Goal: Task Accomplishment & Management: Manage account settings

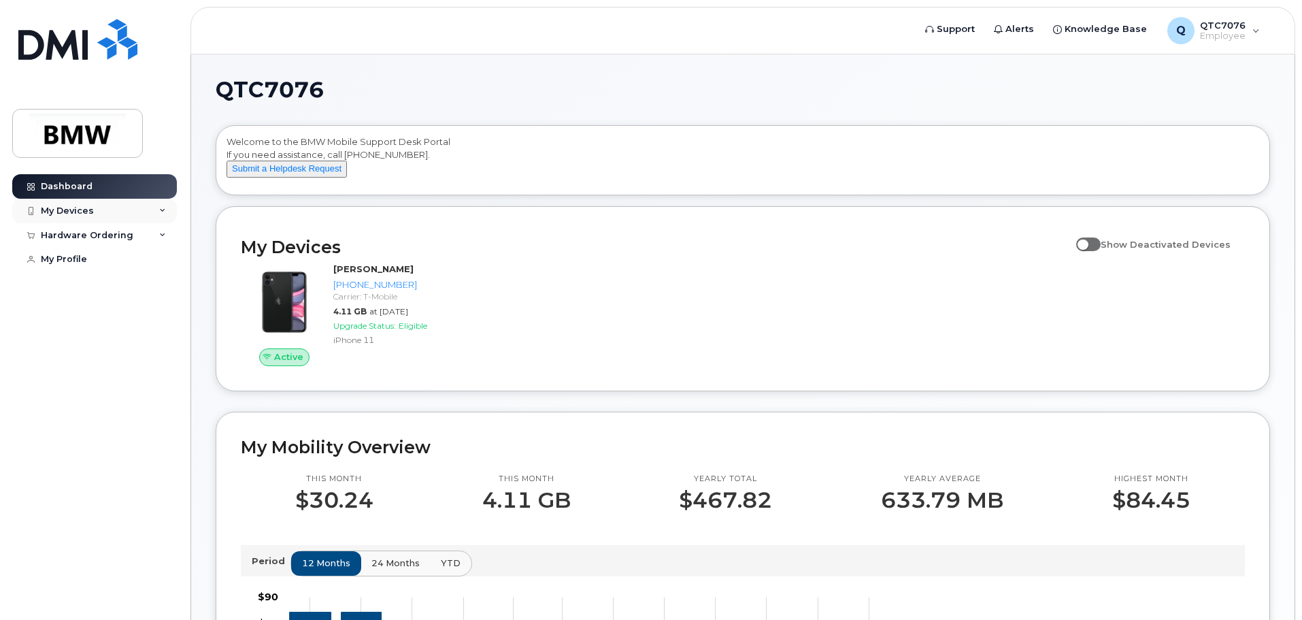
click at [140, 217] on div "My Devices" at bounding box center [94, 211] width 165 height 24
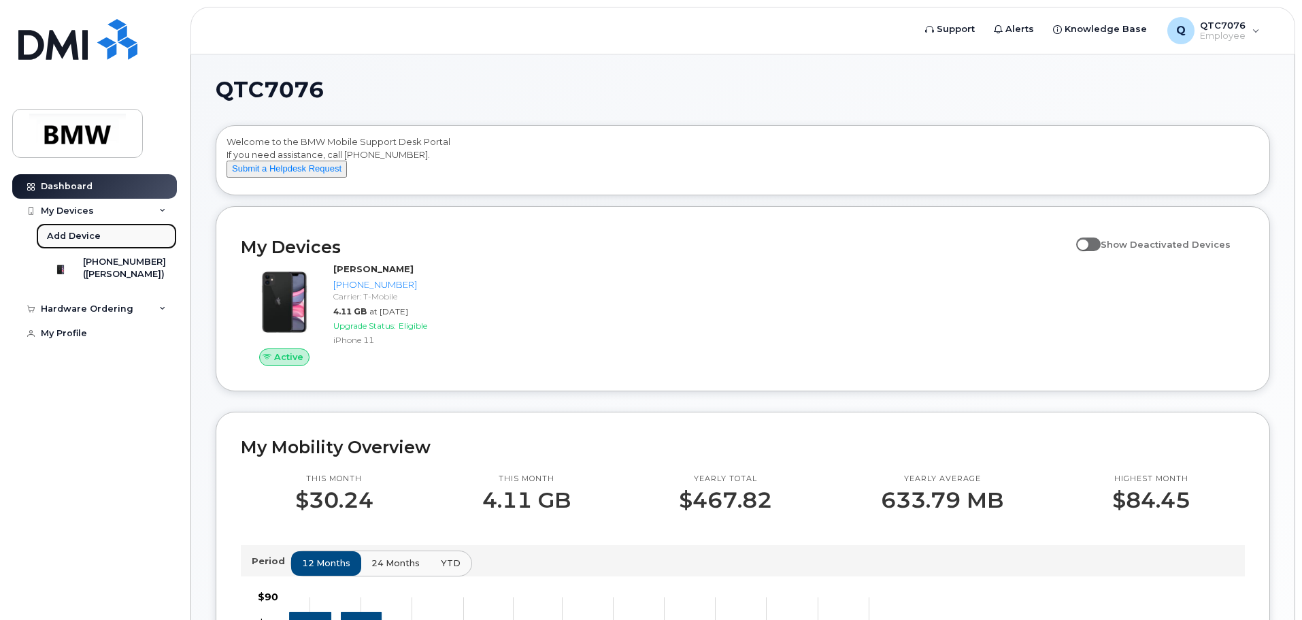
click at [120, 232] on link "Add Device" at bounding box center [106, 236] width 141 height 26
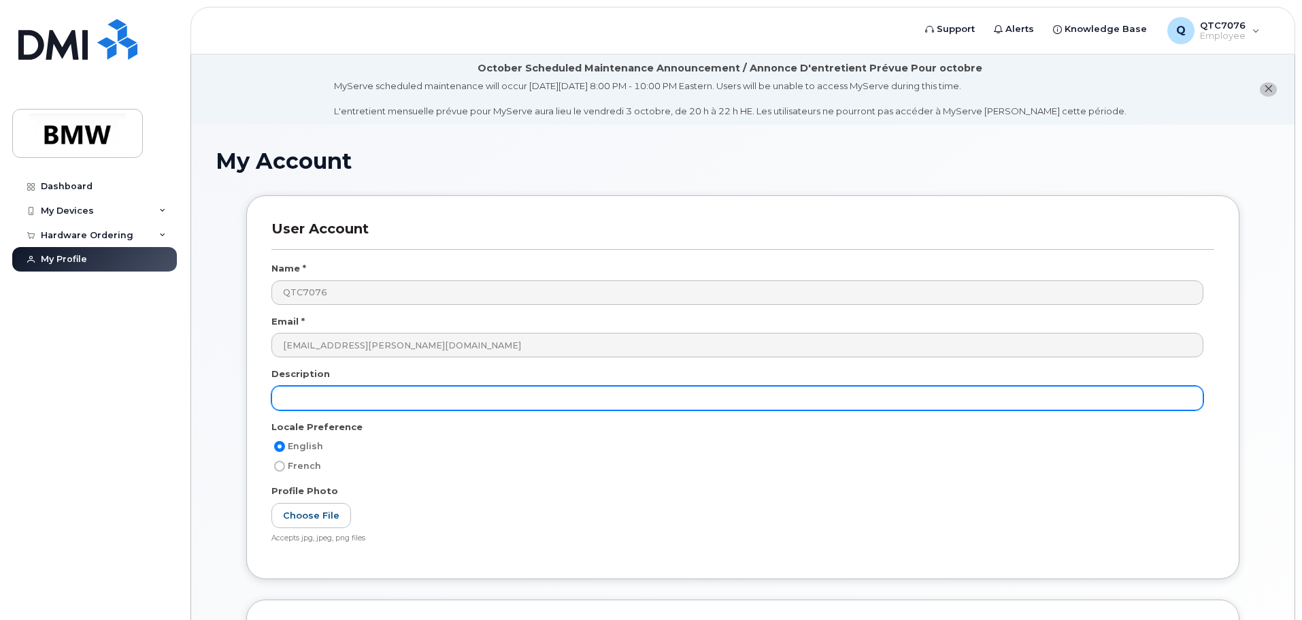
click at [344, 399] on input "text" at bounding box center [738, 398] width 932 height 24
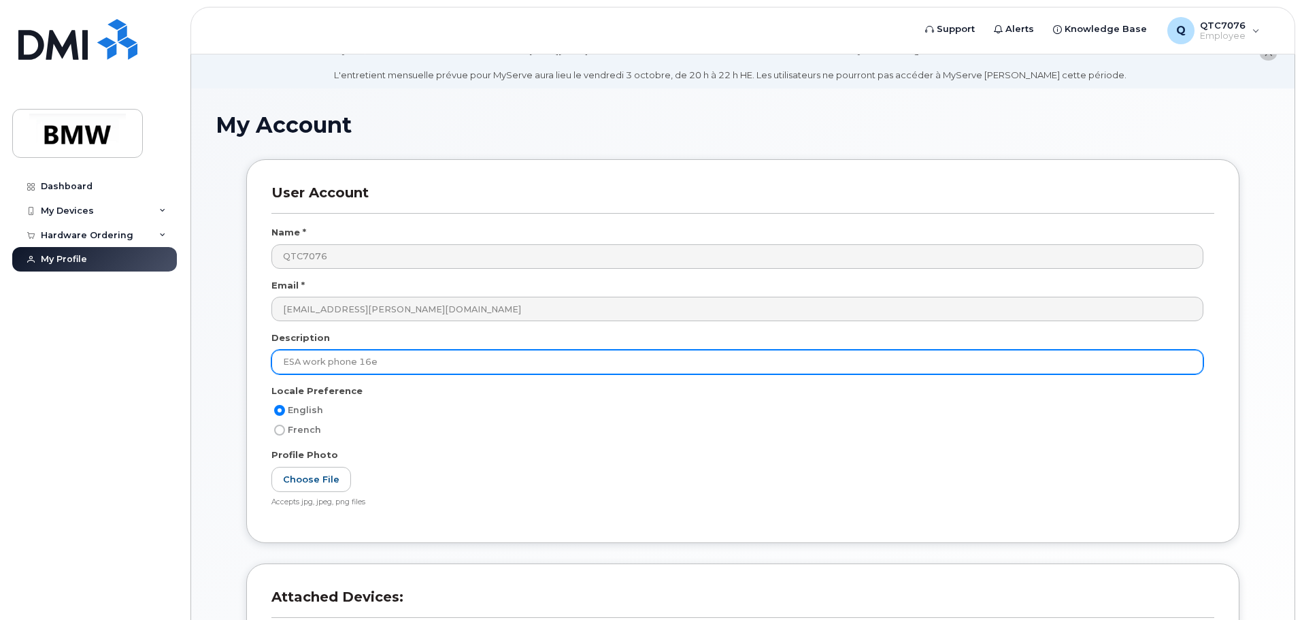
scroll to position [68, 0]
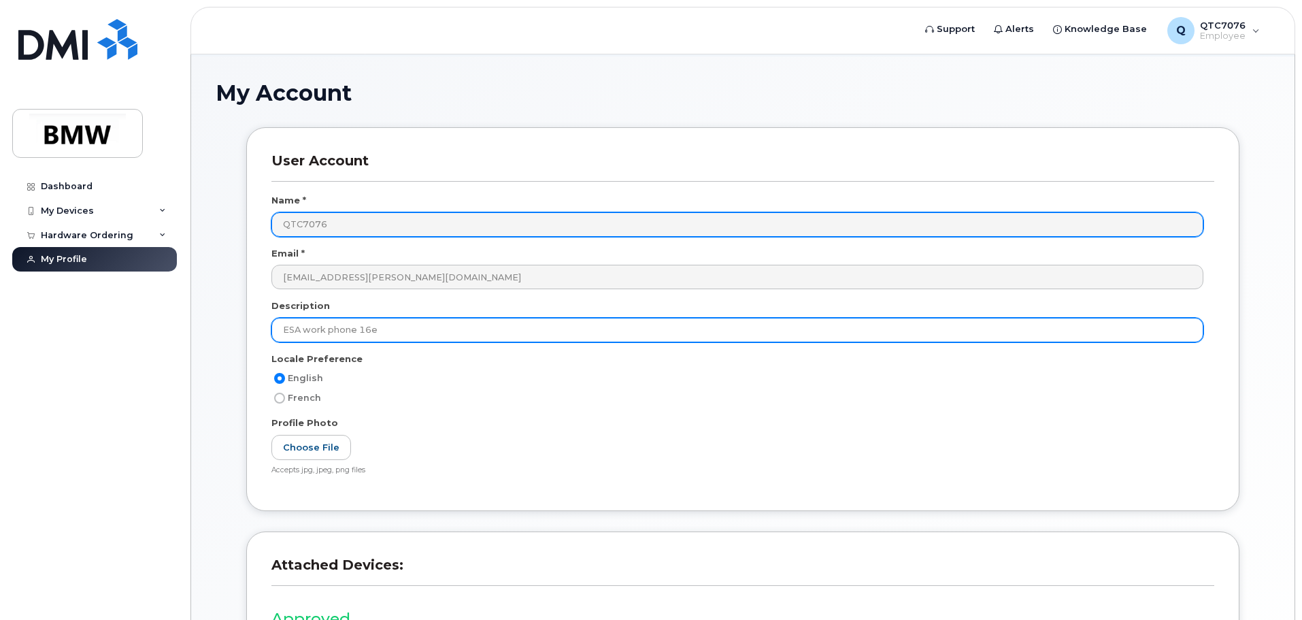
type input "ESA work phone 16e"
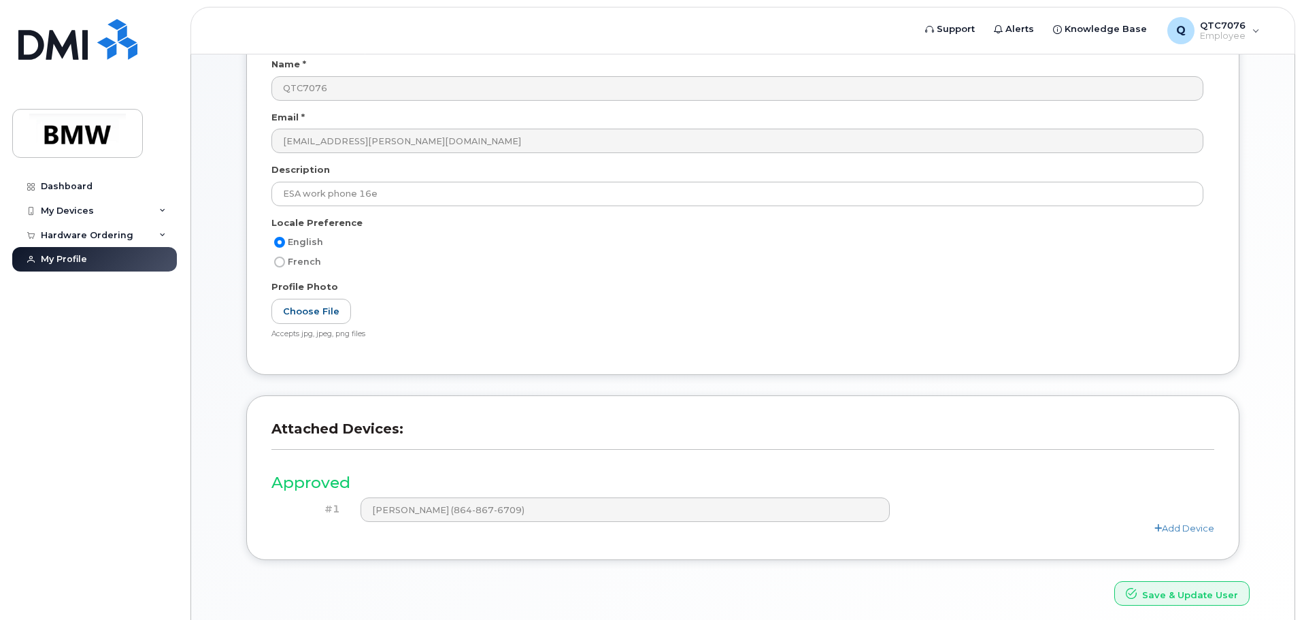
scroll to position [258, 0]
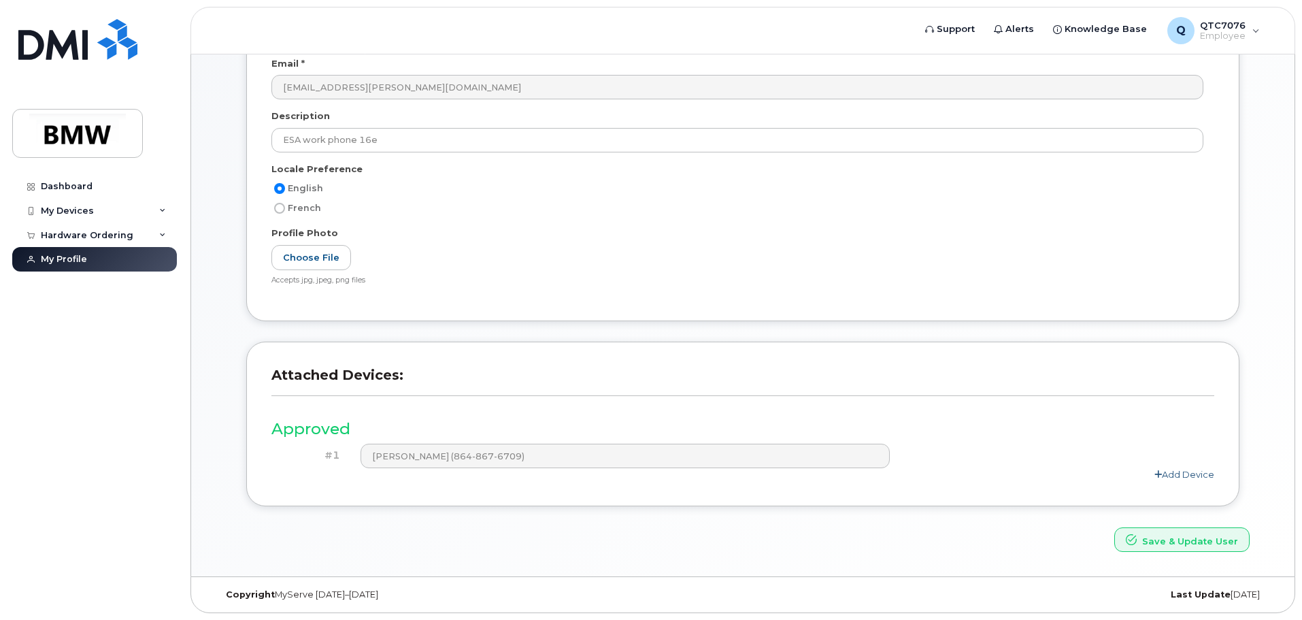
click at [1170, 476] on link "Add Device" at bounding box center [1185, 474] width 60 height 11
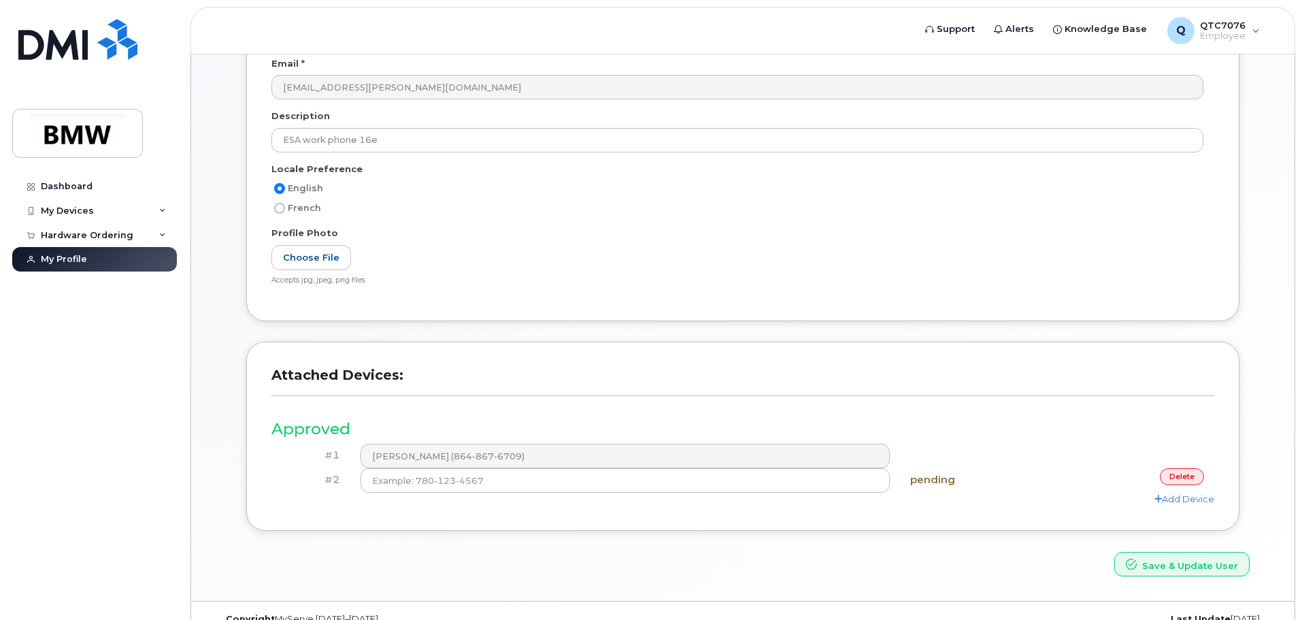
click at [1189, 478] on link "delete" at bounding box center [1182, 476] width 44 height 17
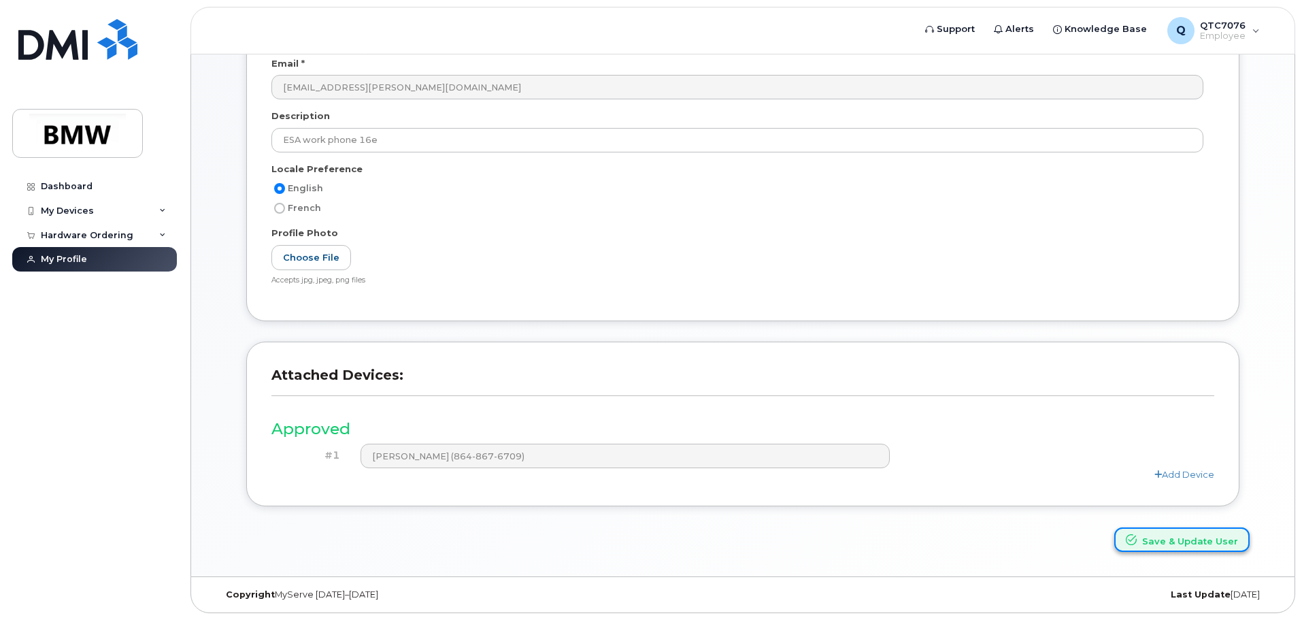
click at [1185, 541] on button "Save & Update User" at bounding box center [1182, 539] width 135 height 25
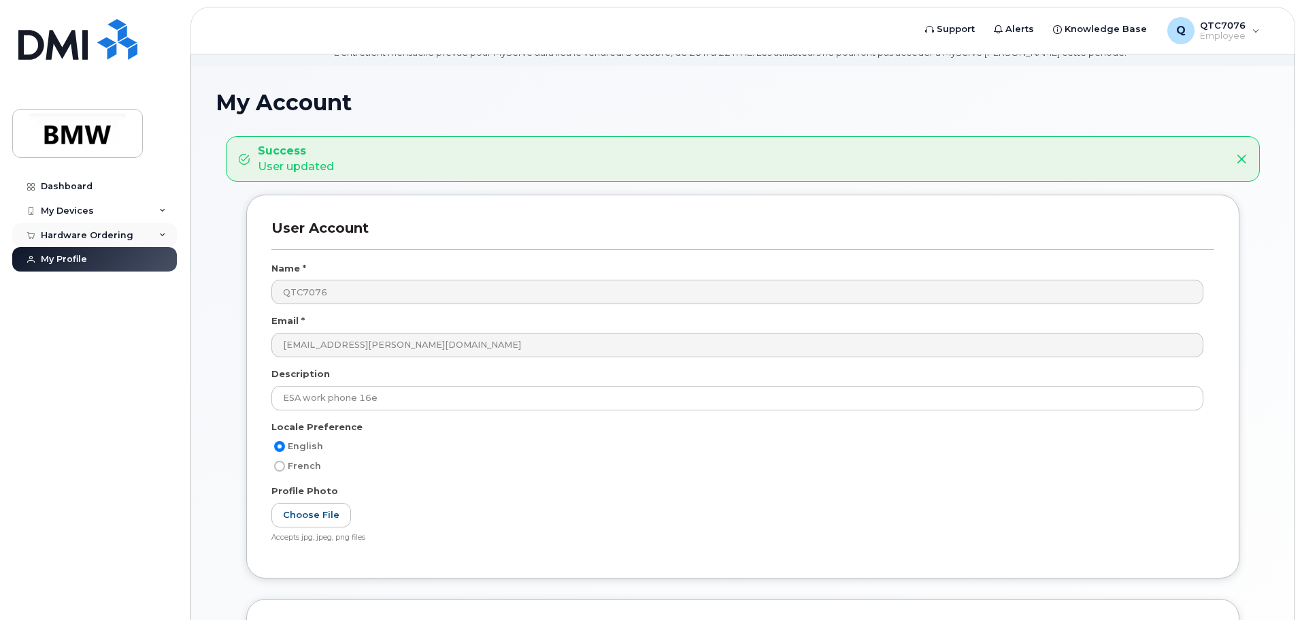
scroll to position [44, 0]
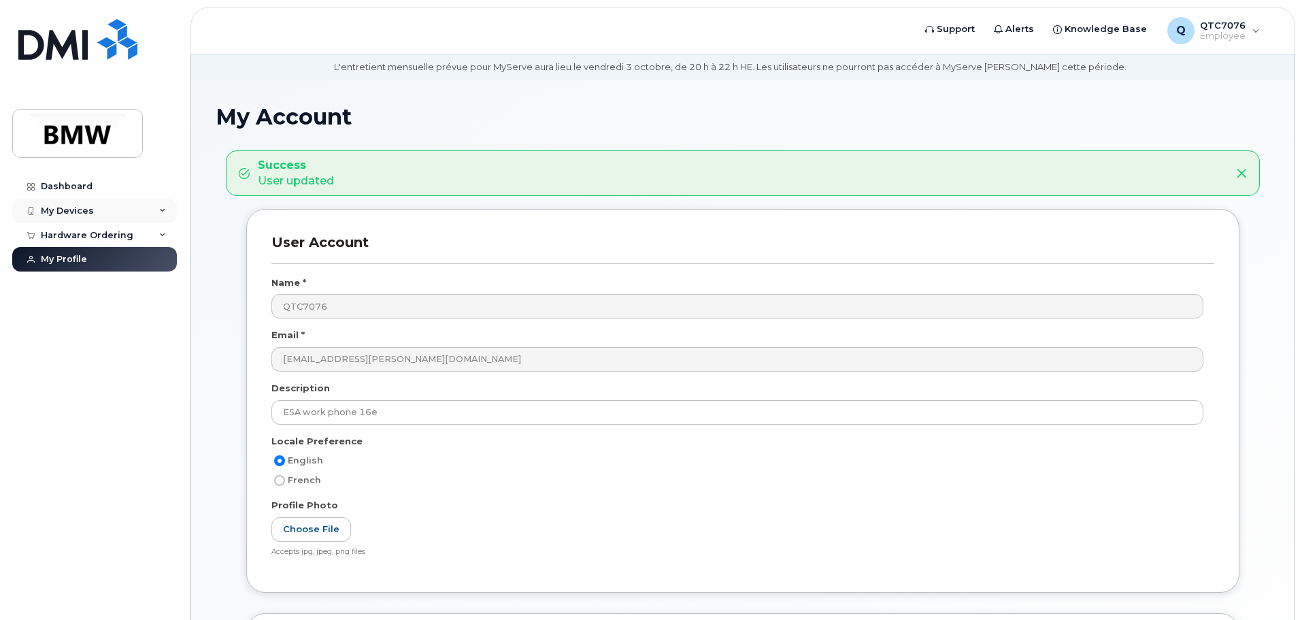
click at [67, 215] on div "My Devices" at bounding box center [67, 211] width 53 height 11
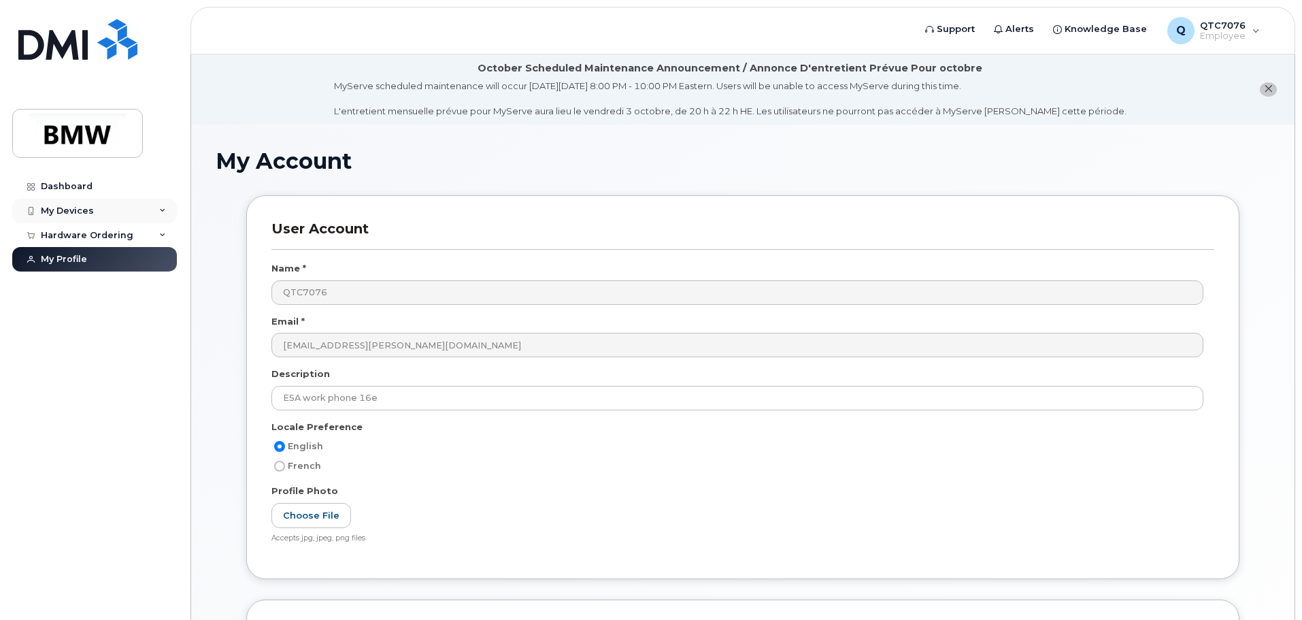
click at [136, 205] on div "My Devices" at bounding box center [94, 211] width 165 height 24
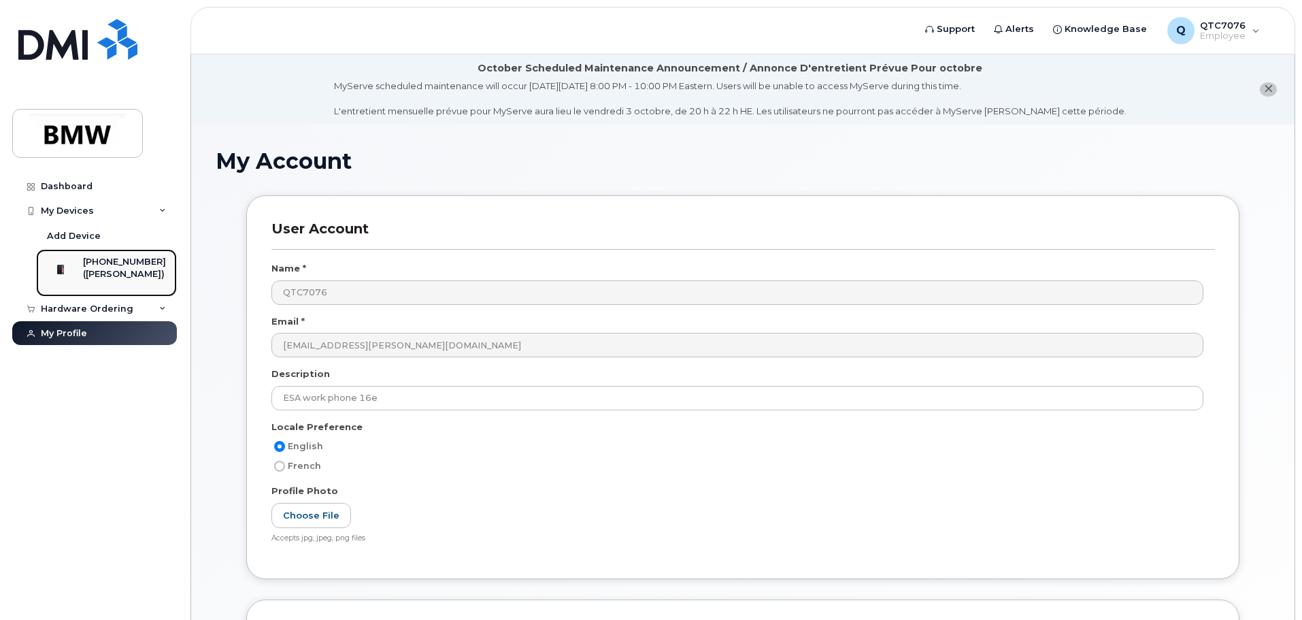
click at [146, 272] on div "([PERSON_NAME])" at bounding box center [124, 274] width 83 height 12
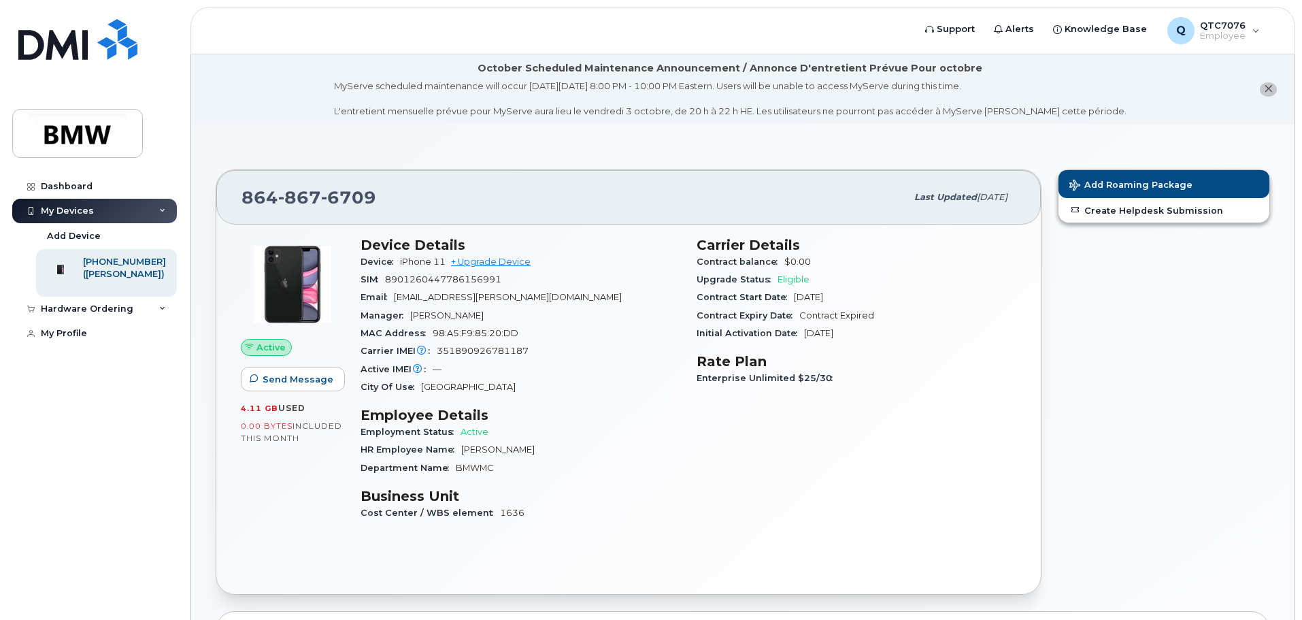
click at [1275, 88] on button "close notification" at bounding box center [1268, 89] width 17 height 14
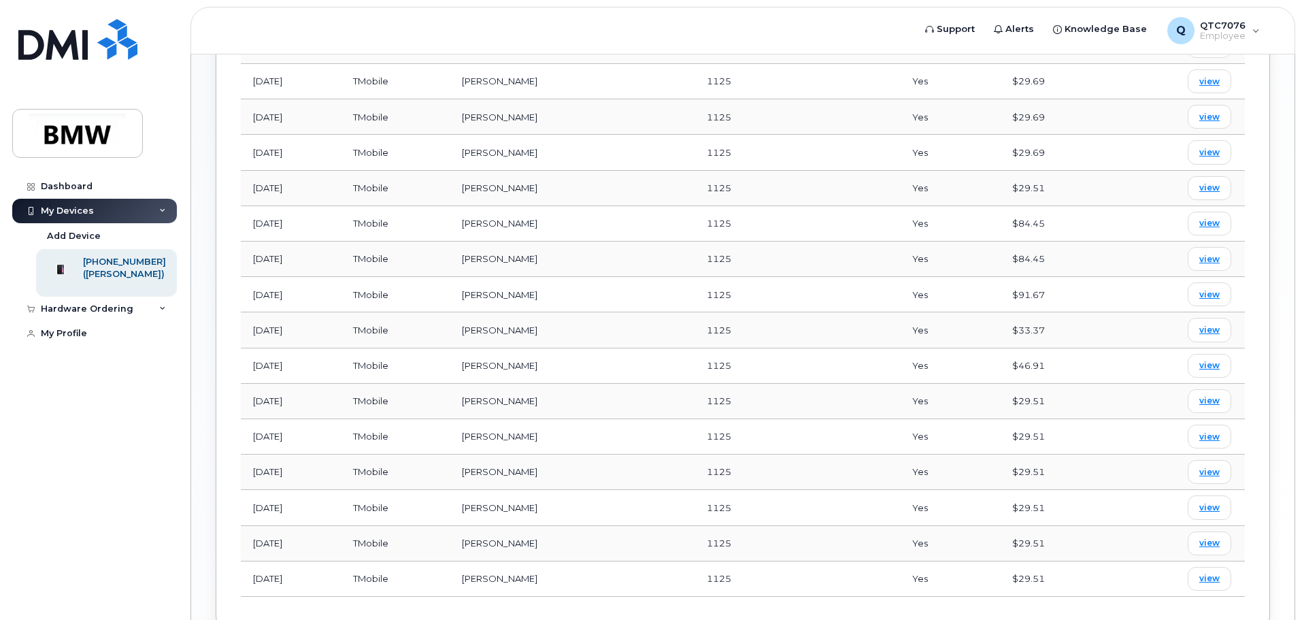
scroll to position [817, 0]
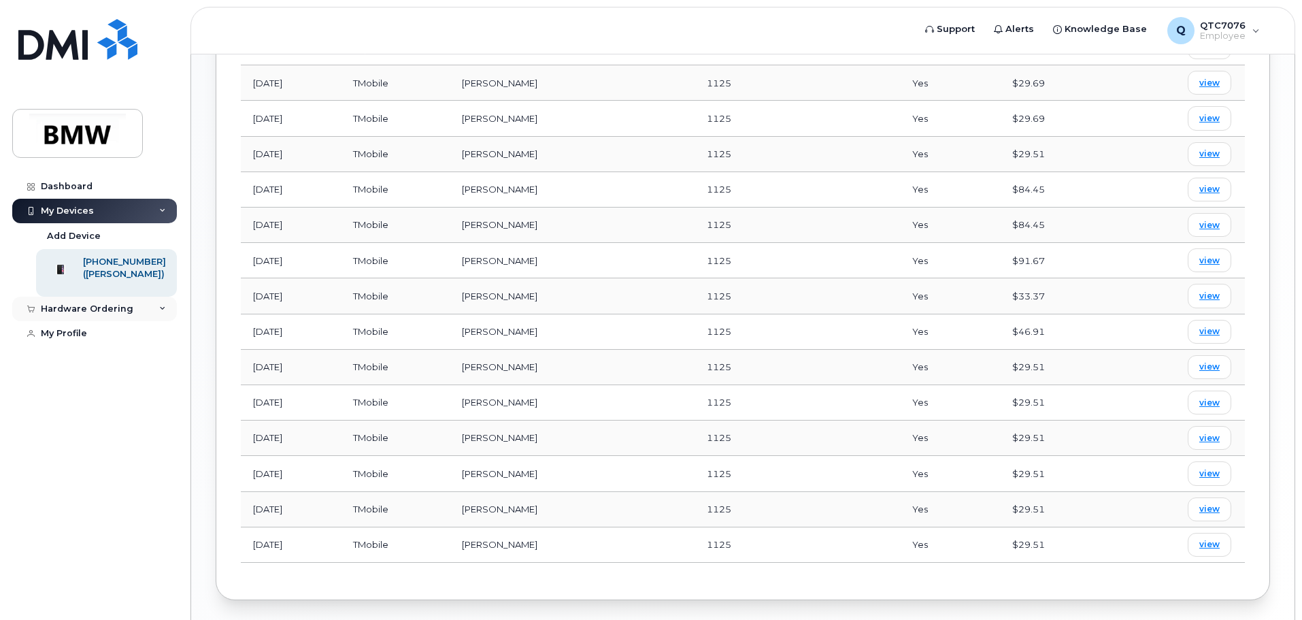
click at [162, 312] on icon at bounding box center [162, 309] width 7 height 7
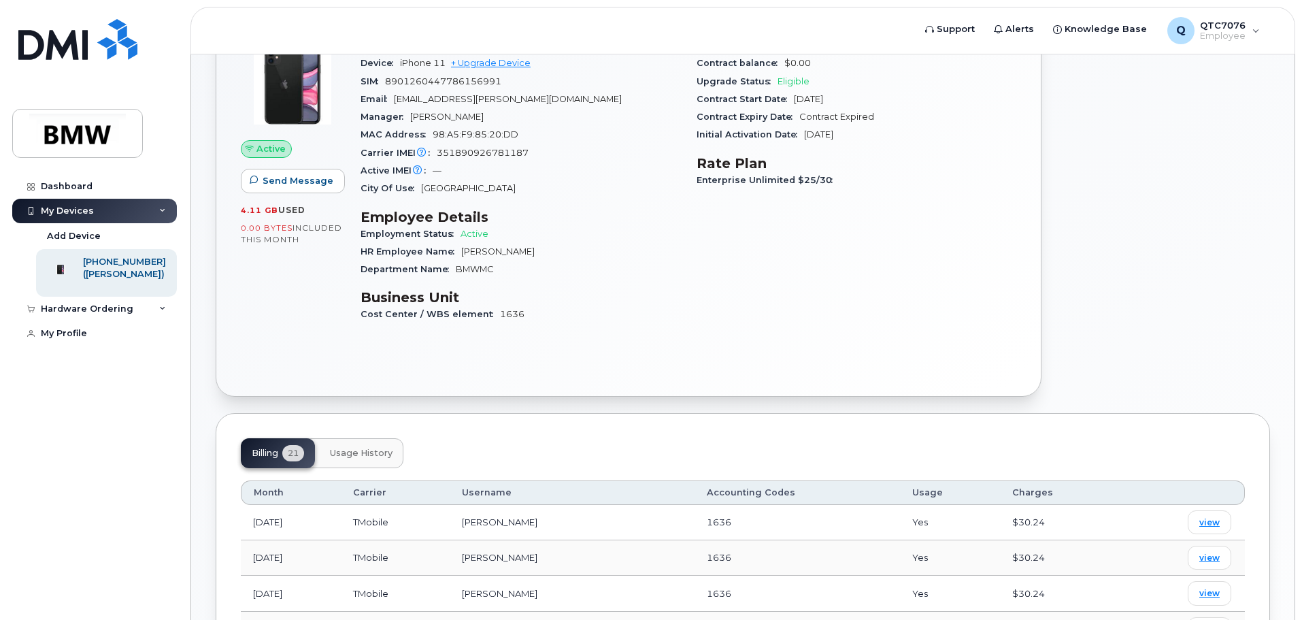
scroll to position [0, 0]
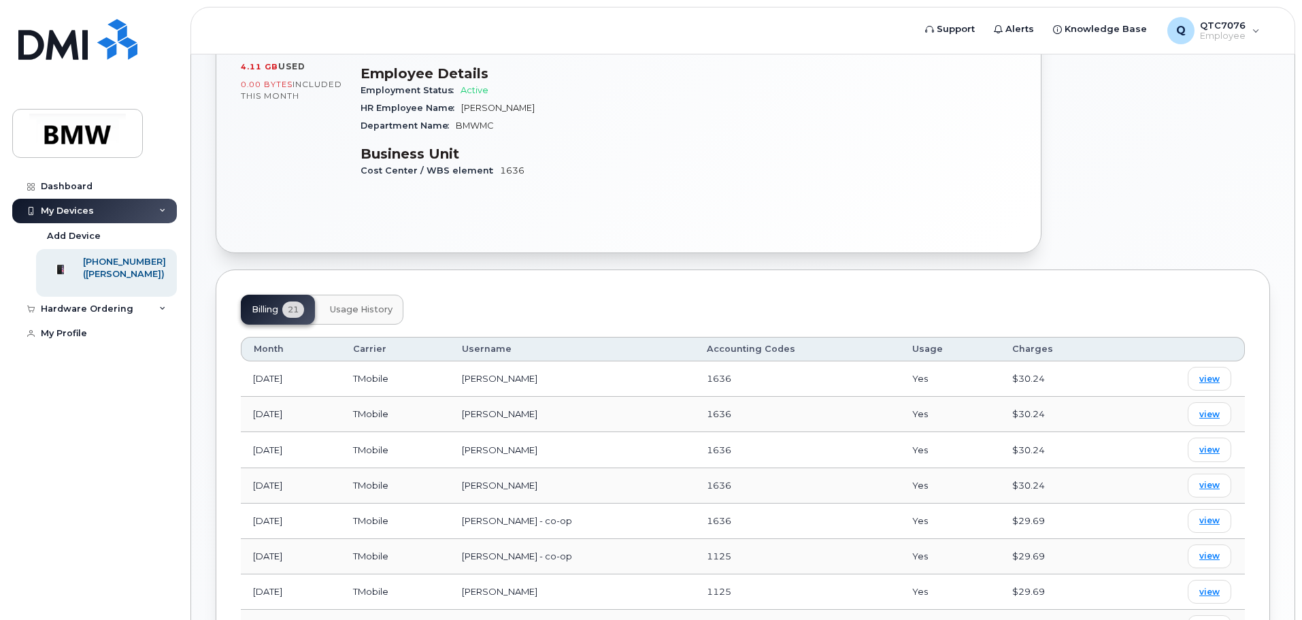
click at [350, 313] on span "Usage History" at bounding box center [361, 309] width 63 height 11
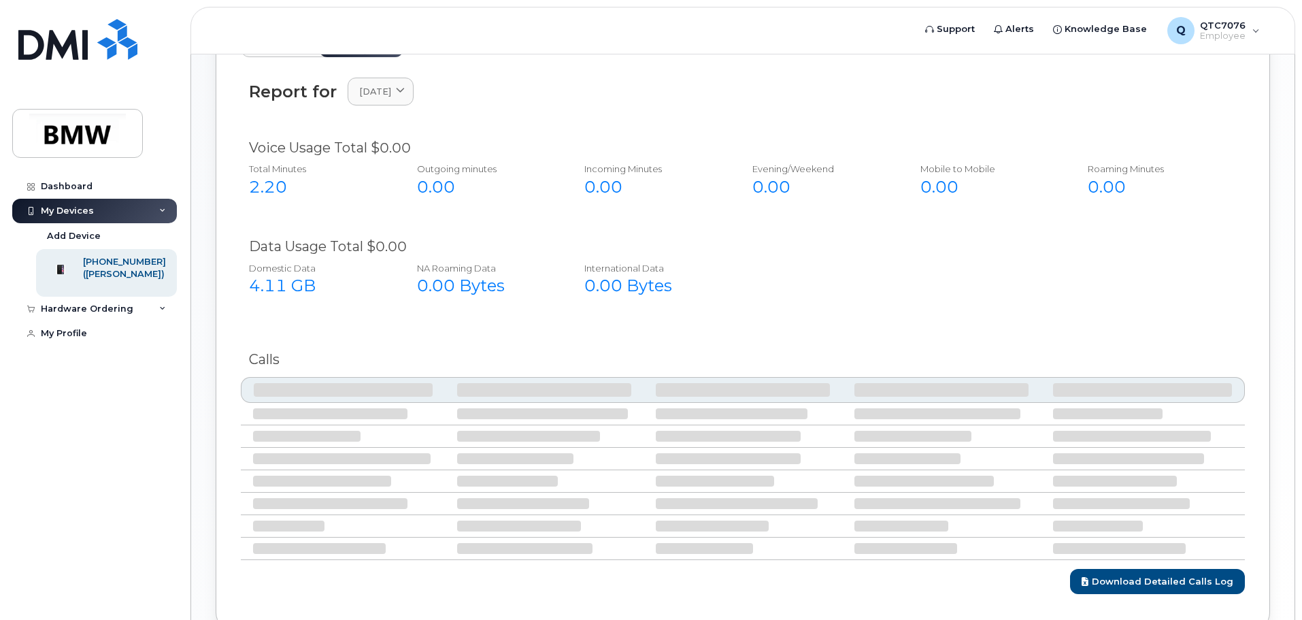
scroll to position [461, 0]
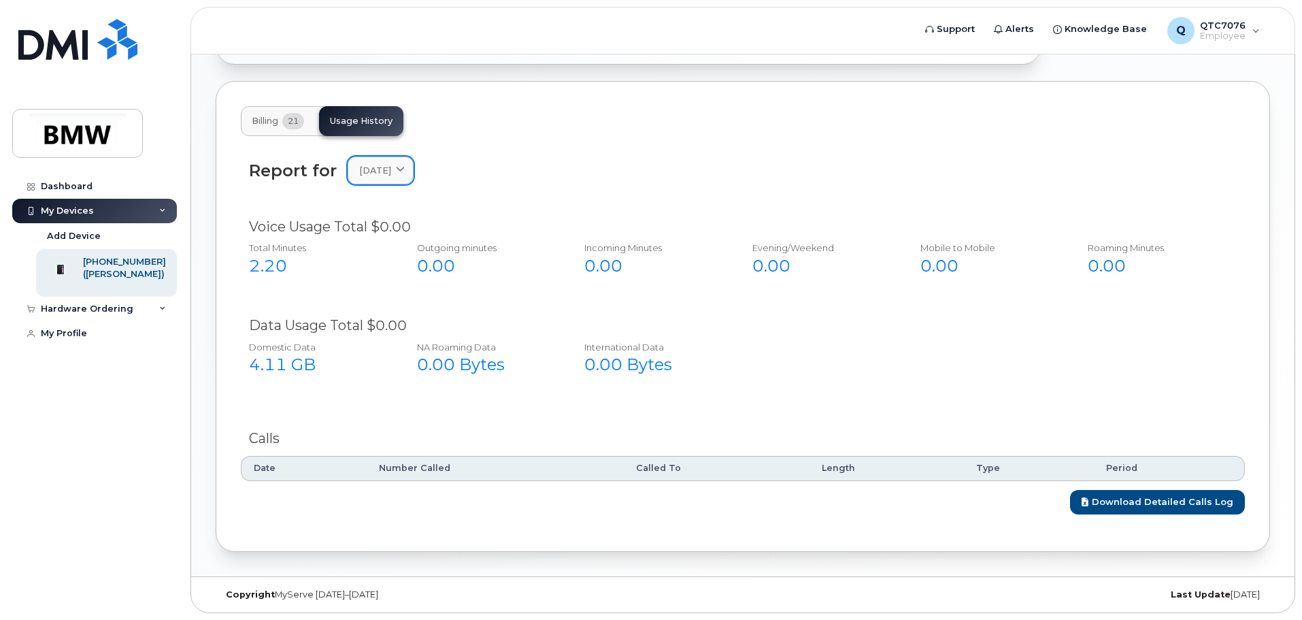
click at [391, 175] on span "September 2025" at bounding box center [375, 170] width 32 height 13
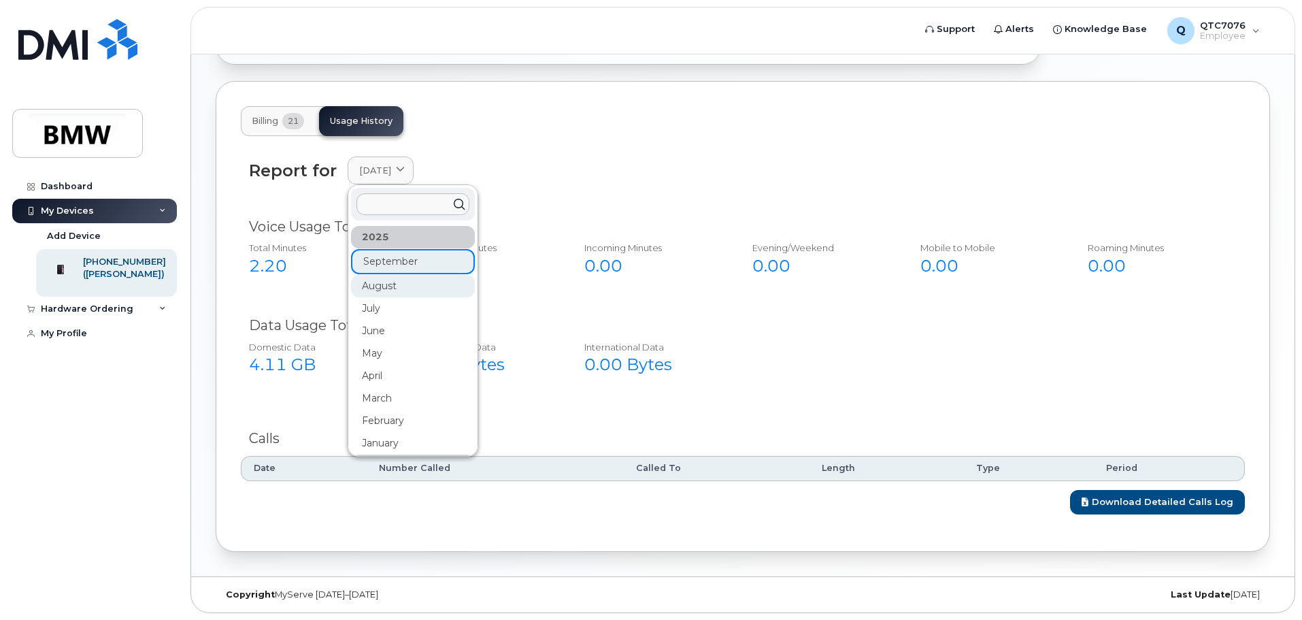
click at [404, 283] on div "August" at bounding box center [413, 286] width 124 height 22
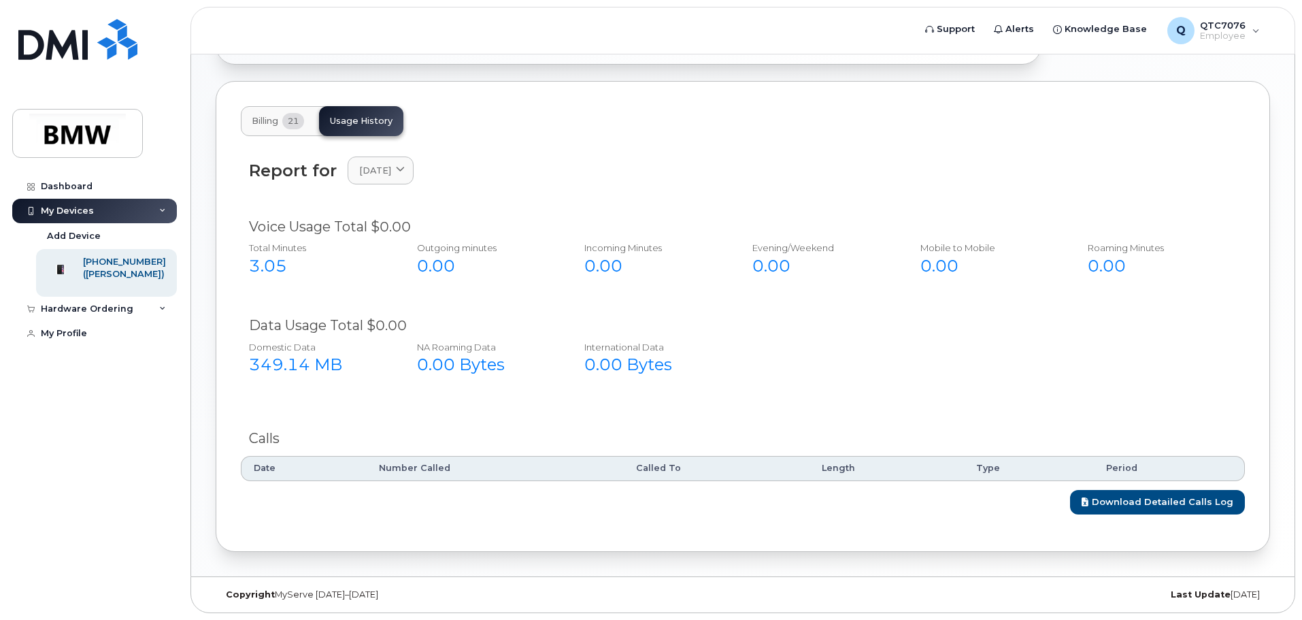
click at [375, 153] on div "Report for August 2025 2025 September August July June May April March February…" at bounding box center [743, 178] width 1004 height 61
click at [377, 167] on span "August 2025" at bounding box center [375, 170] width 32 height 13
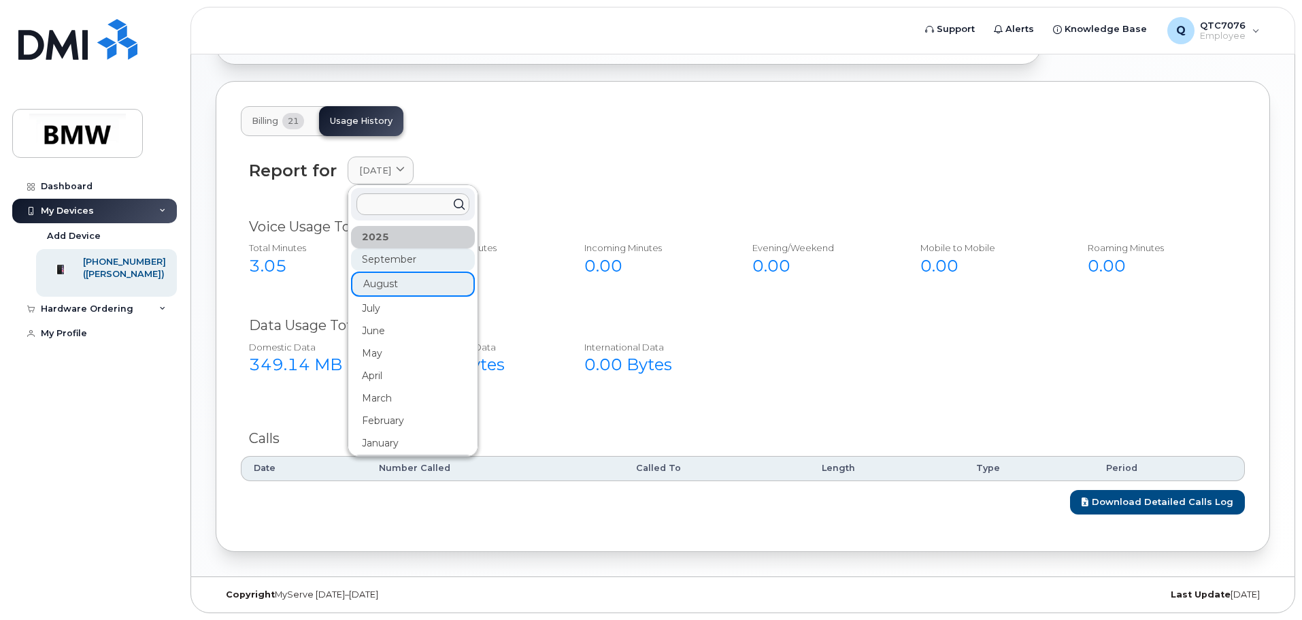
click at [389, 257] on div "September" at bounding box center [413, 259] width 124 height 22
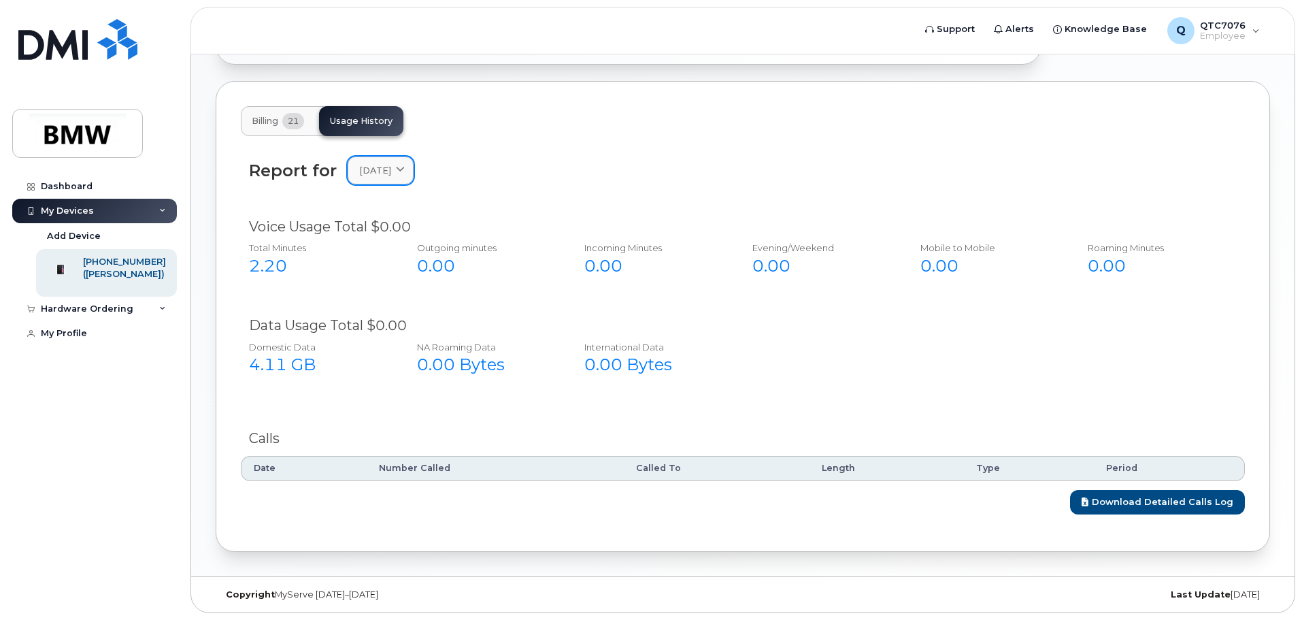
click at [391, 168] on span "September 2025" at bounding box center [375, 170] width 32 height 13
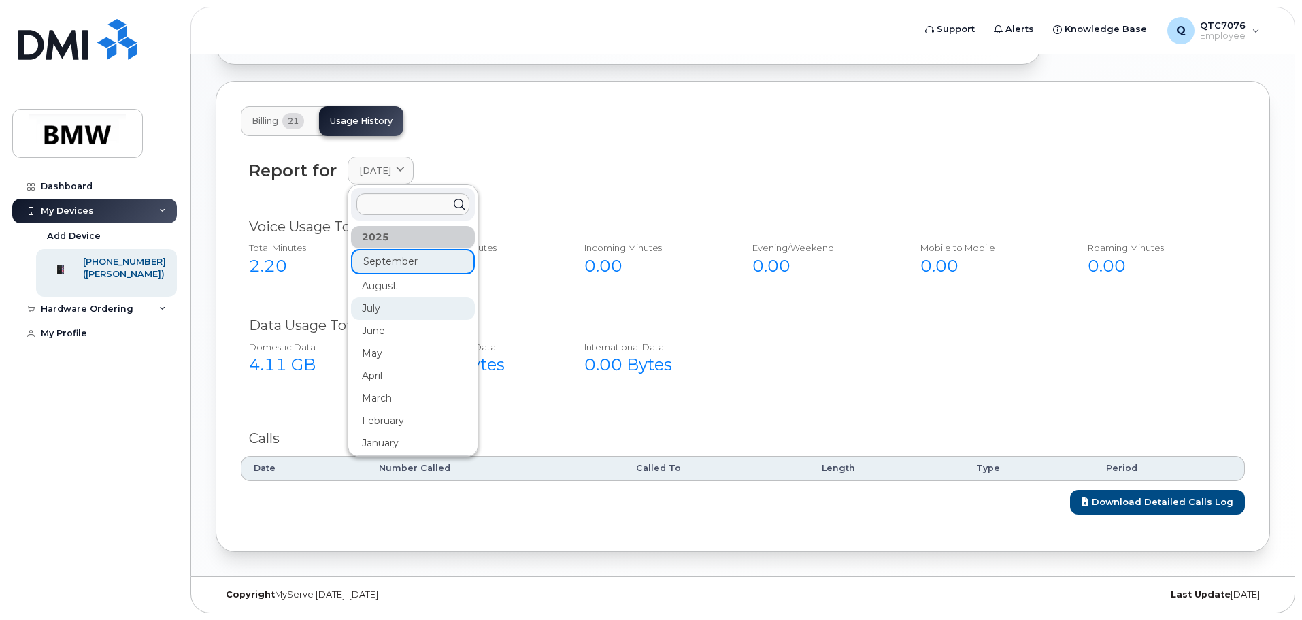
click at [410, 310] on div "July" at bounding box center [413, 308] width 124 height 22
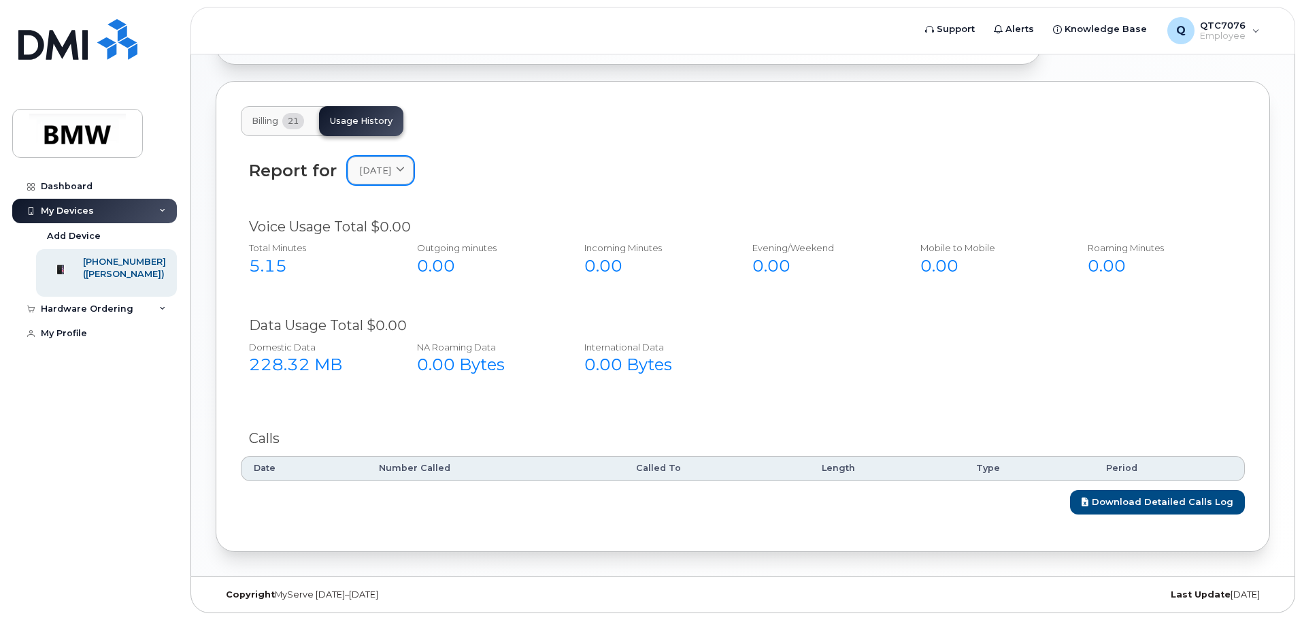
click at [376, 159] on link "July 2025" at bounding box center [381, 171] width 66 height 28
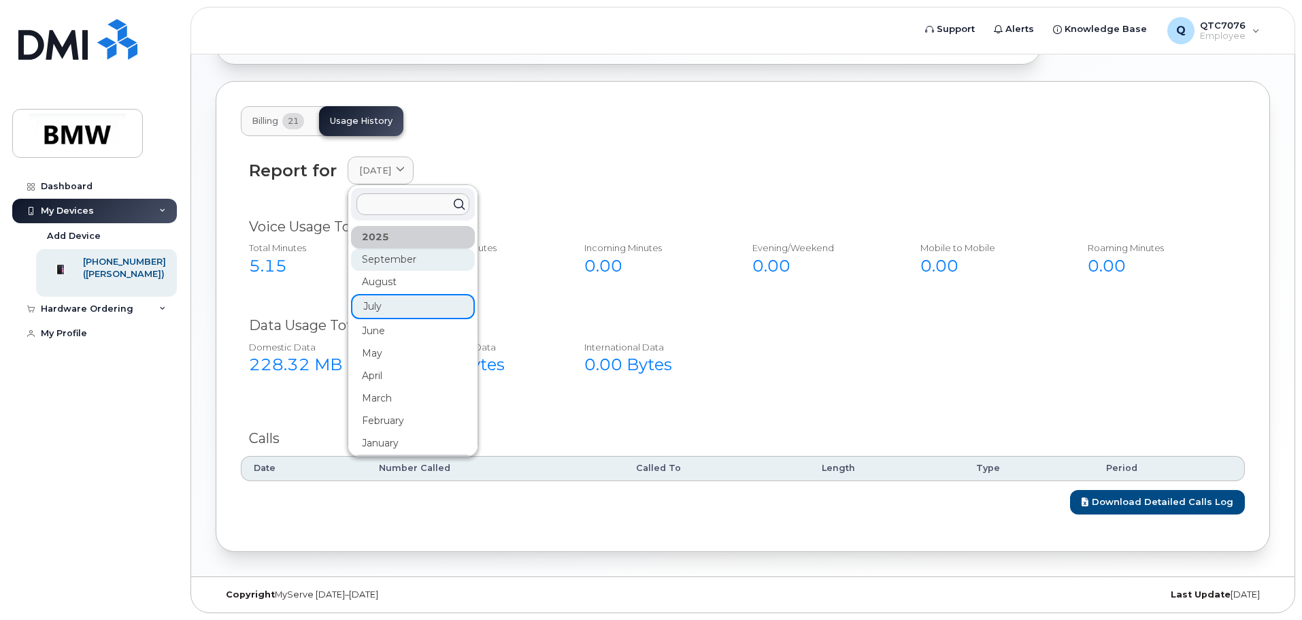
click at [386, 256] on div "September" at bounding box center [413, 259] width 124 height 22
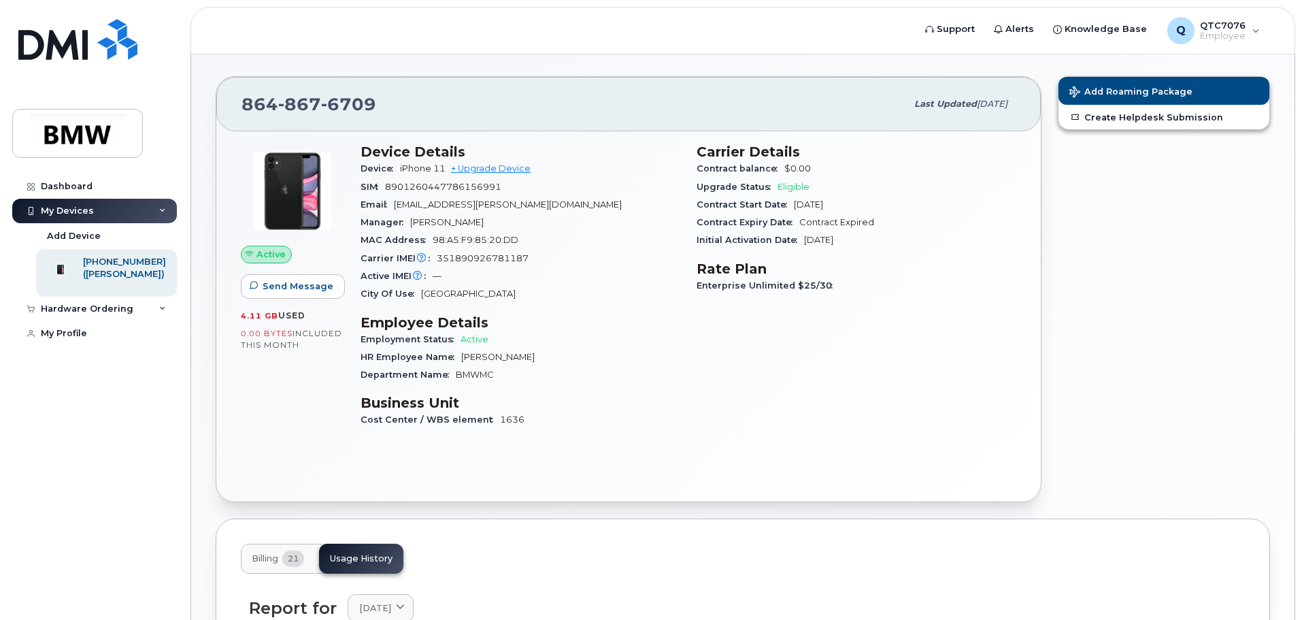
scroll to position [0, 0]
